Goal: Task Accomplishment & Management: Use online tool/utility

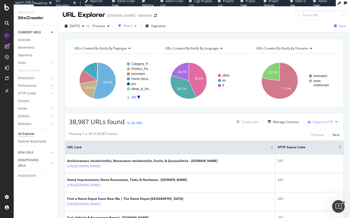
click at [132, 27] on div "Filters" at bounding box center [128, 26] width 9 height 4
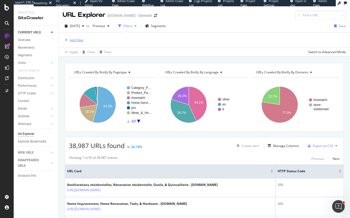
click at [74, 38] on div "Add Filter" at bounding box center [77, 40] width 14 height 4
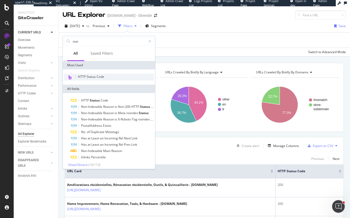
type input "stat"
click at [98, 74] on div "HTTP Status Code" at bounding box center [109, 77] width 90 height 7
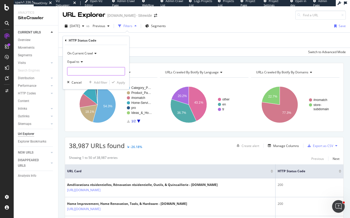
click at [87, 70] on input "number" at bounding box center [96, 71] width 58 height 8
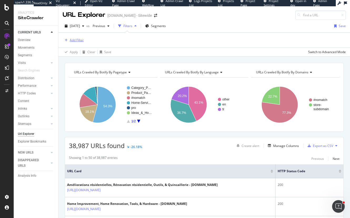
click at [81, 41] on div "Add Filter" at bounding box center [77, 40] width 14 height 4
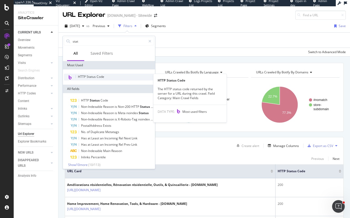
click at [94, 77] on span "HTTP Status Code" at bounding box center [91, 77] width 26 height 4
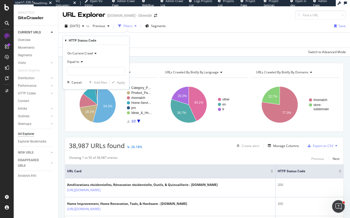
click at [76, 63] on span "Equal to" at bounding box center [73, 62] width 12 height 4
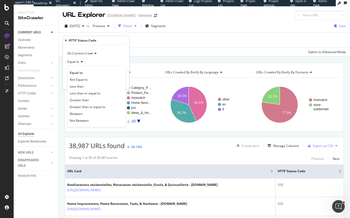
click at [107, 60] on div "Equal to" at bounding box center [96, 62] width 58 height 8
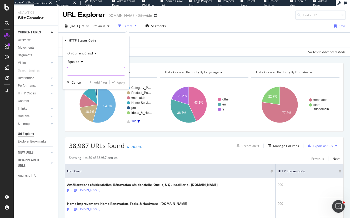
click at [91, 72] on input "number" at bounding box center [96, 71] width 58 height 8
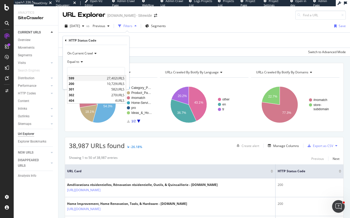
click at [75, 78] on span "599" at bounding box center [87, 78] width 37 height 4
type input "599"
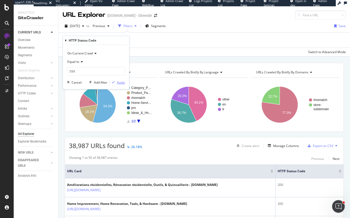
click at [120, 82] on div "Apply" at bounding box center [121, 82] width 8 height 4
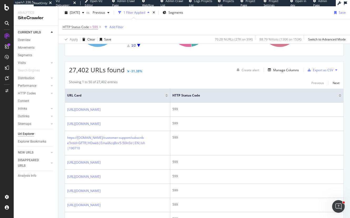
scroll to position [79, 0]
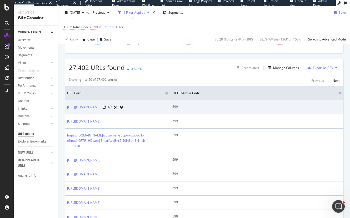
click at [112, 108] on icon at bounding box center [110, 108] width 4 height 4
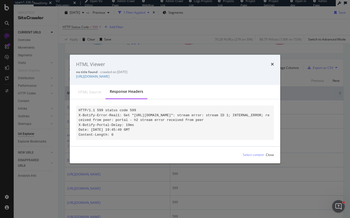
click at [131, 92] on div "Response Headers" at bounding box center [126, 91] width 33 height 5
click at [94, 92] on div "HTML source" at bounding box center [89, 92] width 23 height 5
click at [273, 62] on icon "times" at bounding box center [272, 64] width 3 height 4
